Goal: Find specific page/section: Find specific page/section

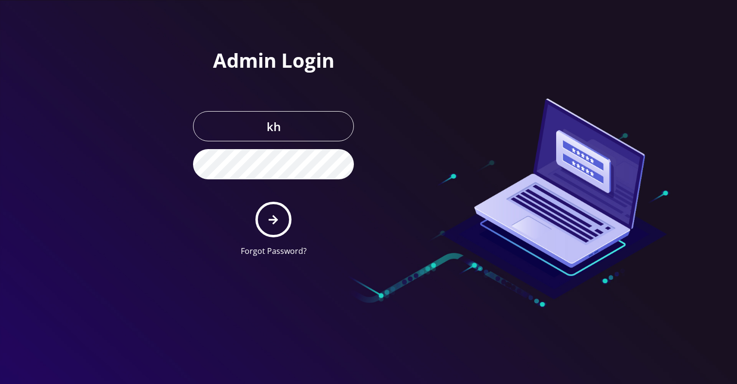
type input "Khushi@teltik.com"
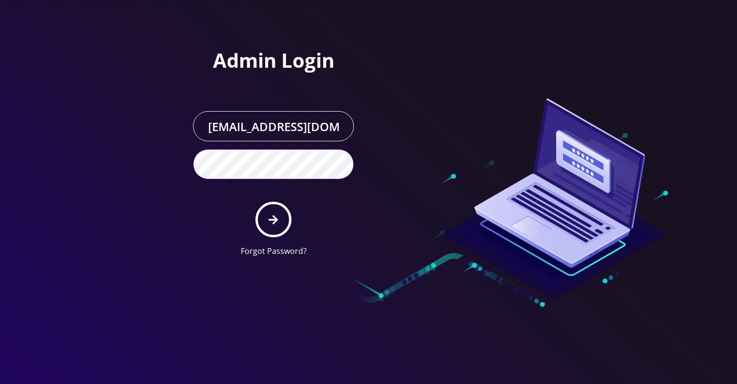
click at [255, 202] on button "submit" at bounding box center [273, 220] width 36 height 36
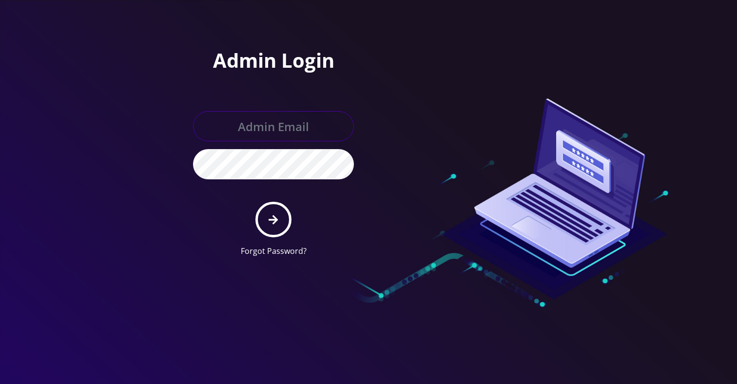
click at [247, 117] on input "text" at bounding box center [273, 126] width 161 height 30
type input "Khushi@teltik.com"
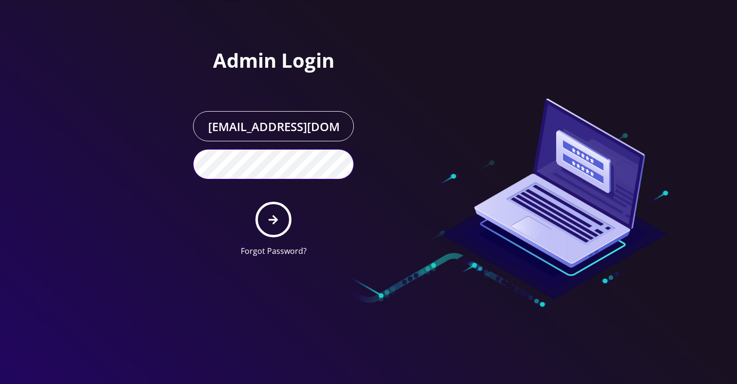
click at [255, 202] on button "submit" at bounding box center [273, 220] width 36 height 36
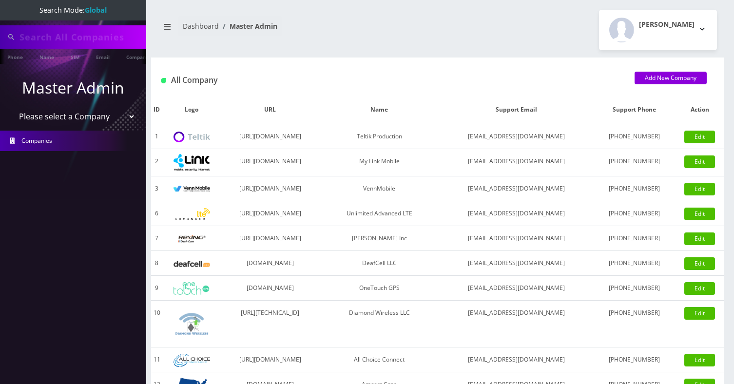
click at [89, 39] on input "text" at bounding box center [81, 37] width 124 height 19
paste input "Smash Capital Inc"
type input "s"
type input "smash"
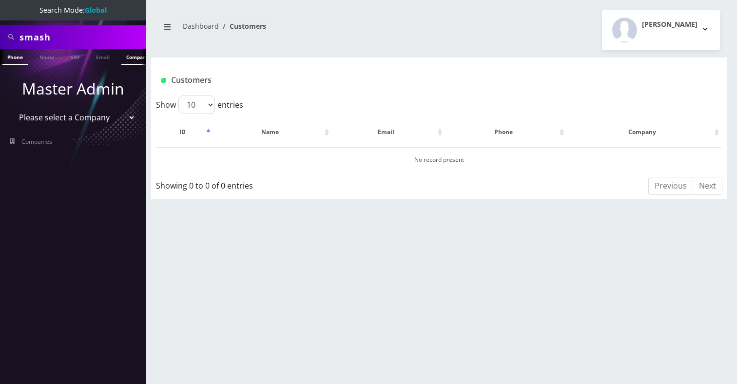
click at [125, 59] on link "Company" at bounding box center [137, 57] width 33 height 16
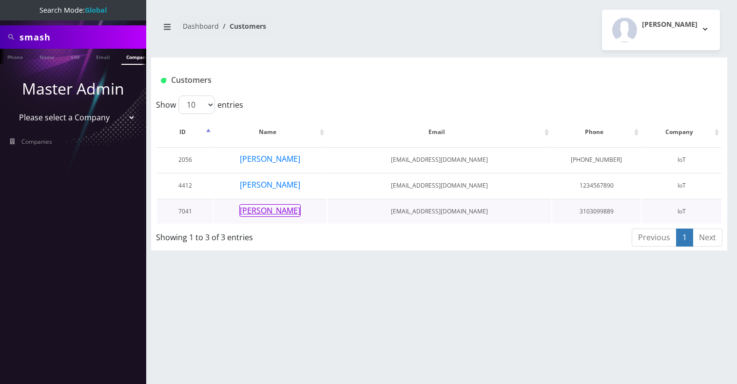
click at [288, 211] on button "[PERSON_NAME]" at bounding box center [269, 210] width 61 height 13
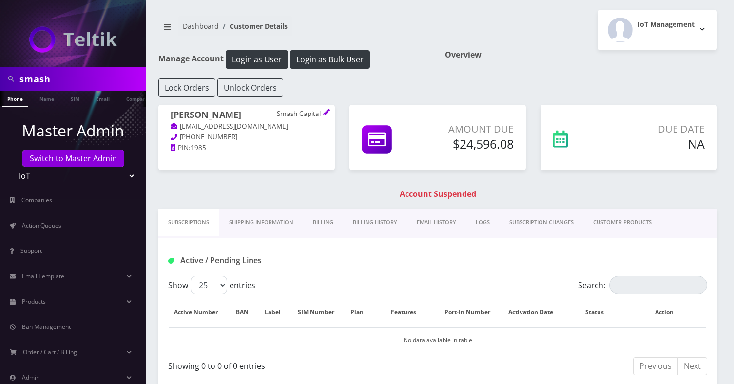
click at [70, 80] on input "smash" at bounding box center [81, 79] width 124 height 19
type input "gooz"
click at [120, 101] on li "Company" at bounding box center [138, 99] width 38 height 16
click at [125, 102] on link "Company" at bounding box center [137, 99] width 33 height 16
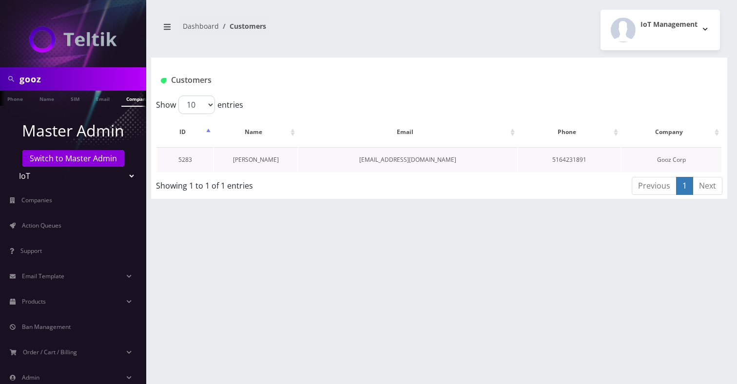
click at [252, 156] on link "[PERSON_NAME]" at bounding box center [256, 159] width 46 height 8
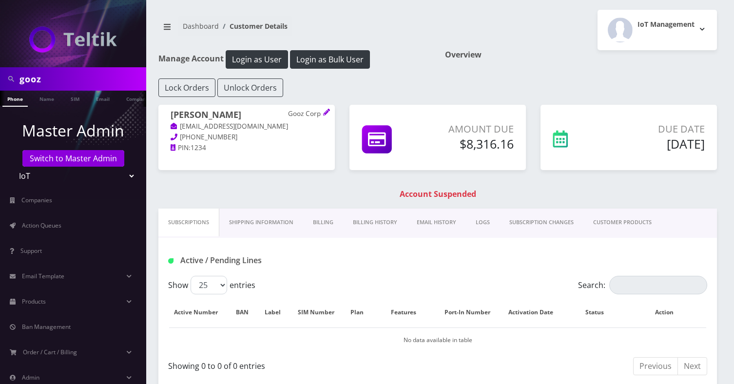
click at [90, 86] on body "gooz Phone Name SIM Email Company Customer Master Admin Switch to Master Admin …" at bounding box center [367, 281] width 734 height 562
click at [81, 78] on input "gooz" at bounding box center [81, 79] width 124 height 19
type input "[PERSON_NAME]"
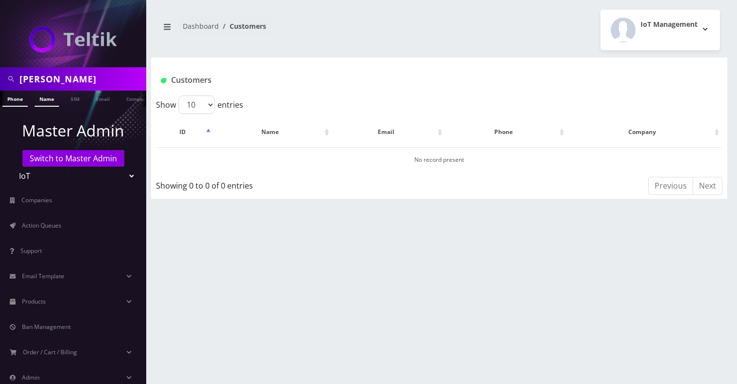
click at [48, 101] on link "Name" at bounding box center [47, 99] width 24 height 16
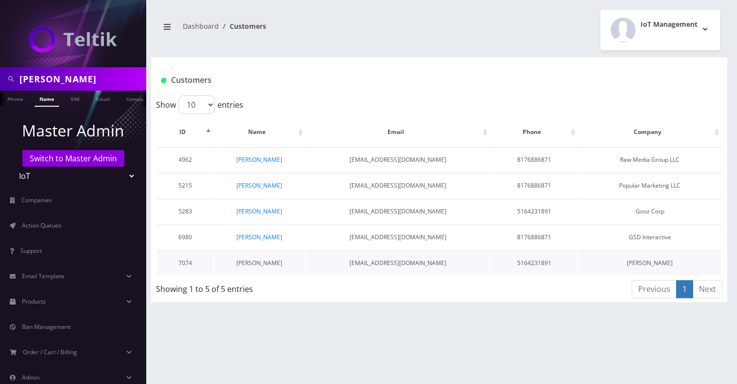
click at [261, 264] on link "[PERSON_NAME]" at bounding box center [259, 263] width 46 height 8
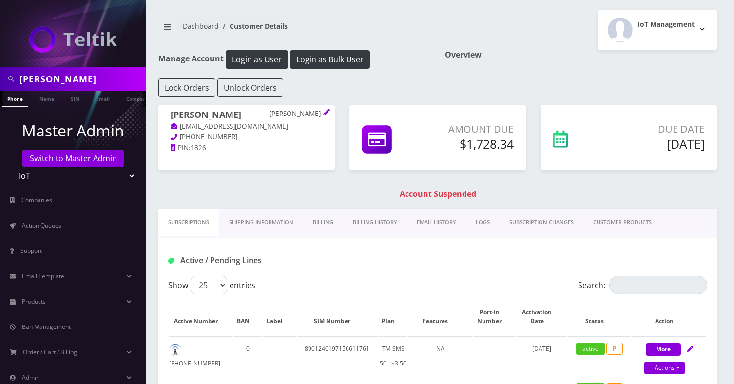
click at [368, 217] on link "Billing History" at bounding box center [375, 223] width 64 height 28
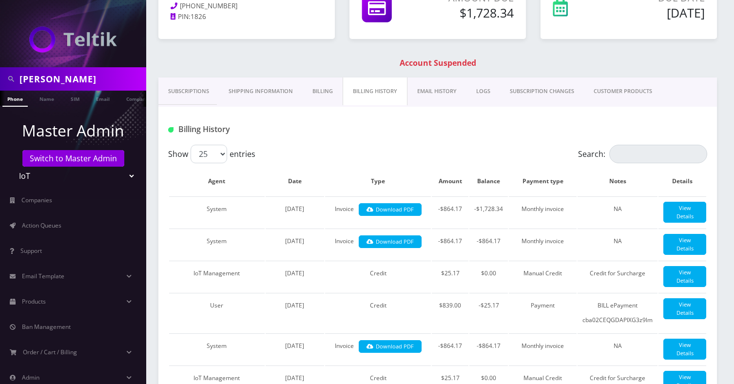
scroll to position [118, 0]
